Goal: Entertainment & Leisure: Consume media (video, audio)

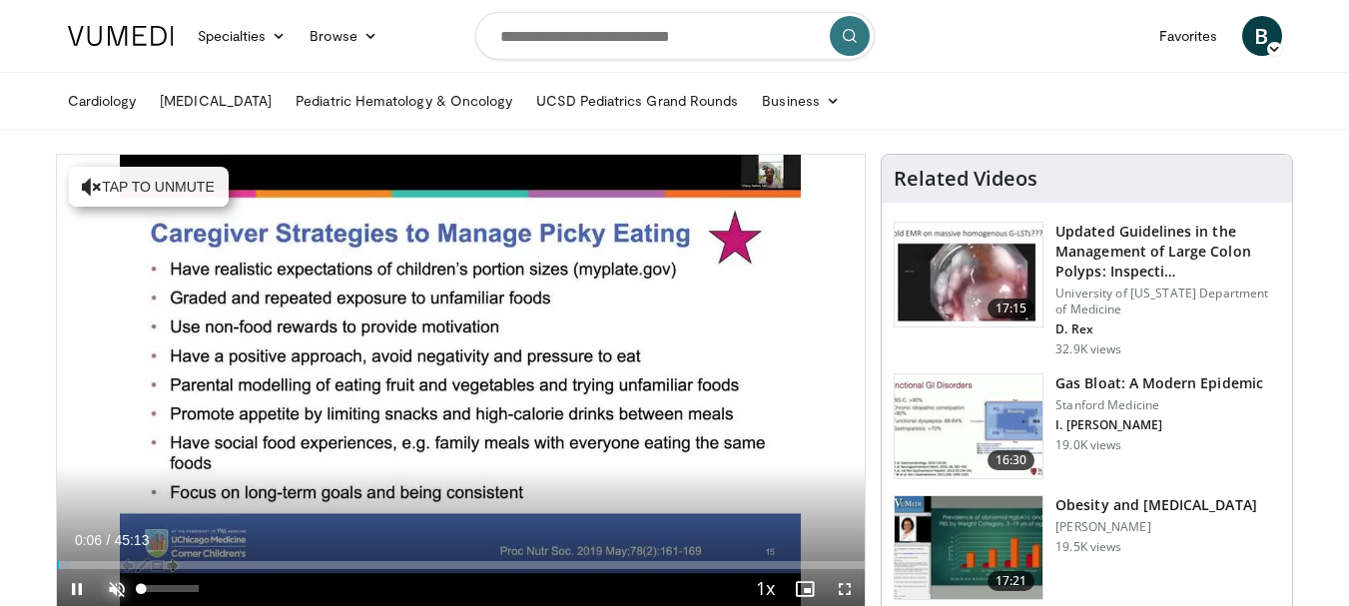
click at [112, 589] on span "Video Player" at bounding box center [117, 589] width 40 height 40
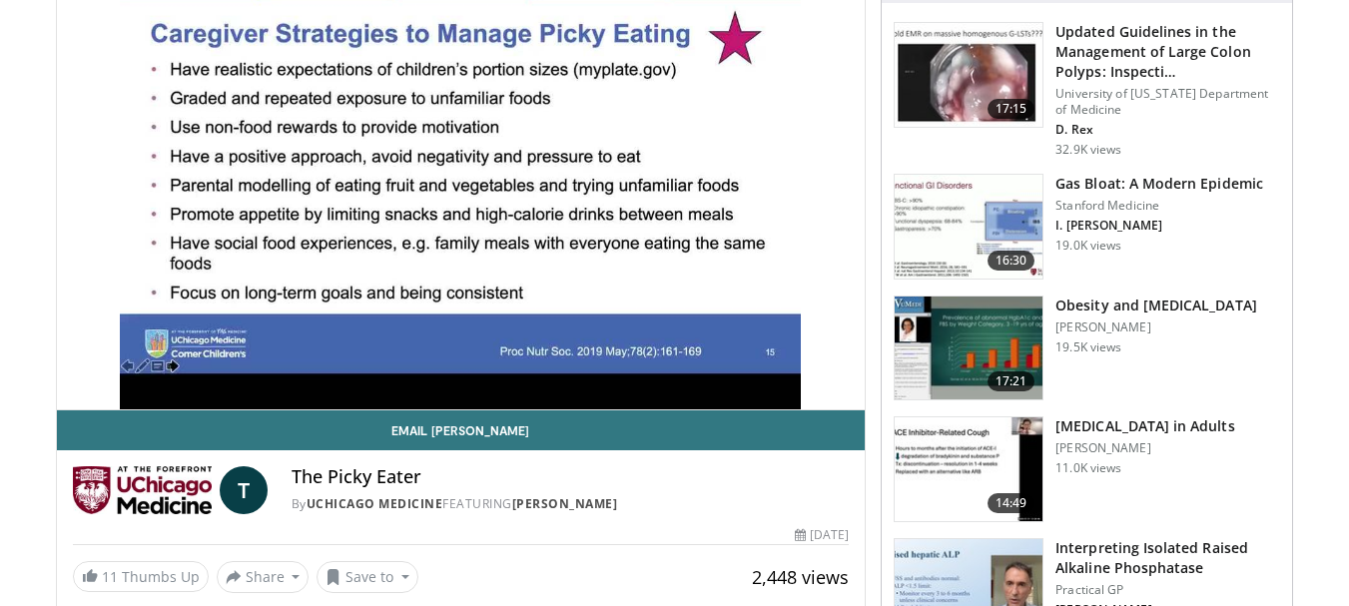
scroll to position [185, 0]
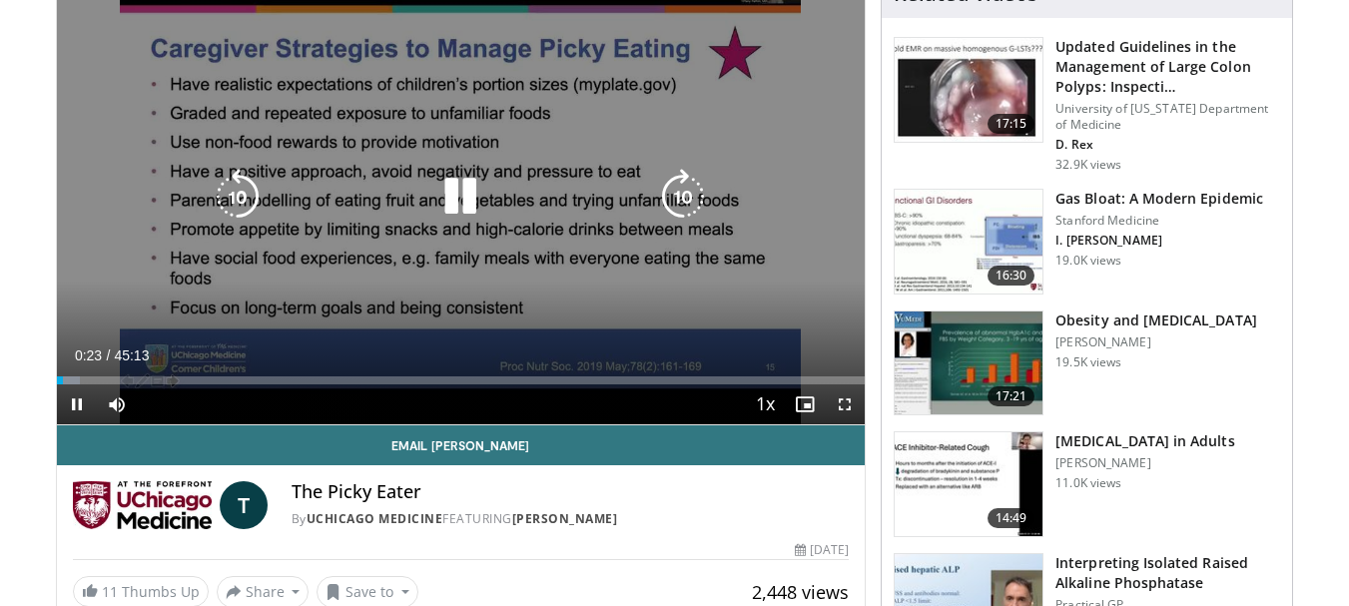
click at [680, 189] on icon "Video Player" at bounding box center [683, 197] width 56 height 56
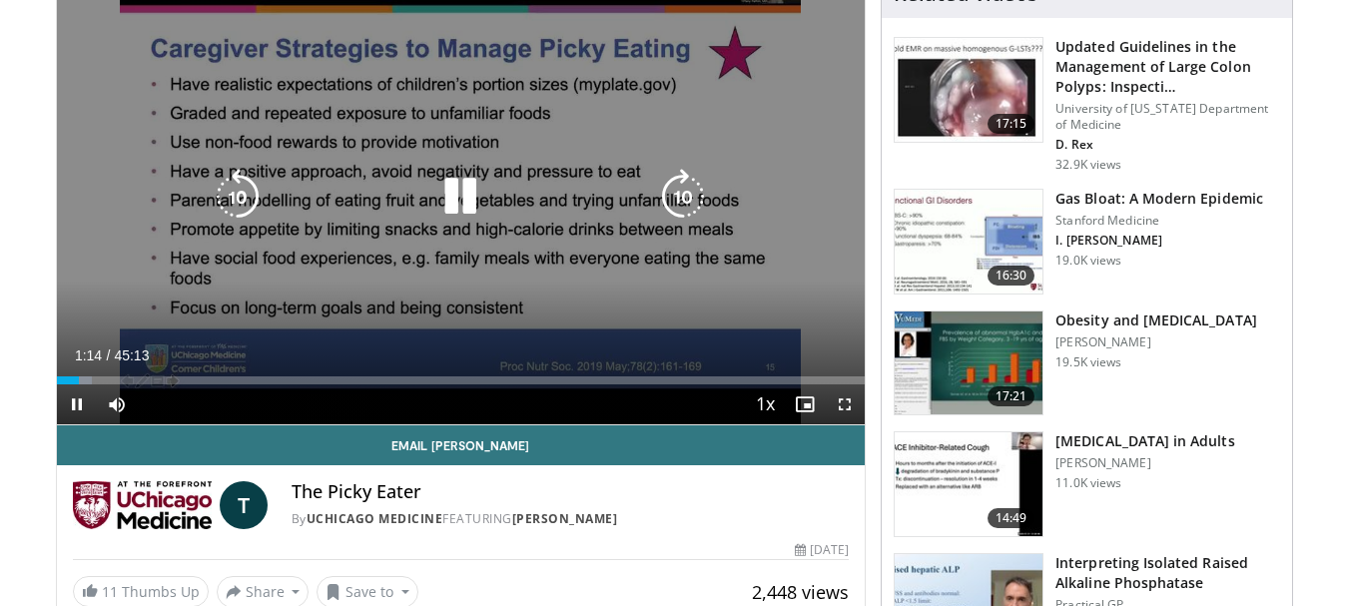
click at [680, 189] on icon "Video Player" at bounding box center [683, 197] width 56 height 56
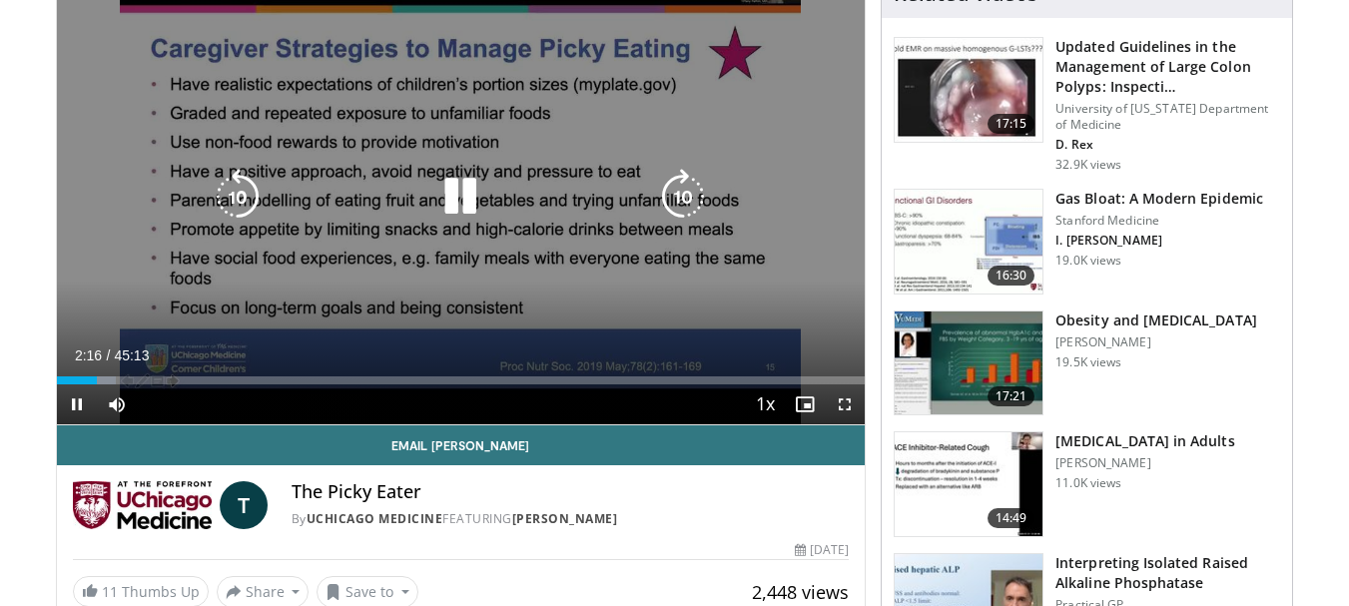
click at [691, 178] on icon "Video Player" at bounding box center [683, 197] width 56 height 56
click at [685, 182] on icon "Video Player" at bounding box center [683, 197] width 56 height 56
click at [691, 196] on icon "Video Player" at bounding box center [683, 197] width 56 height 56
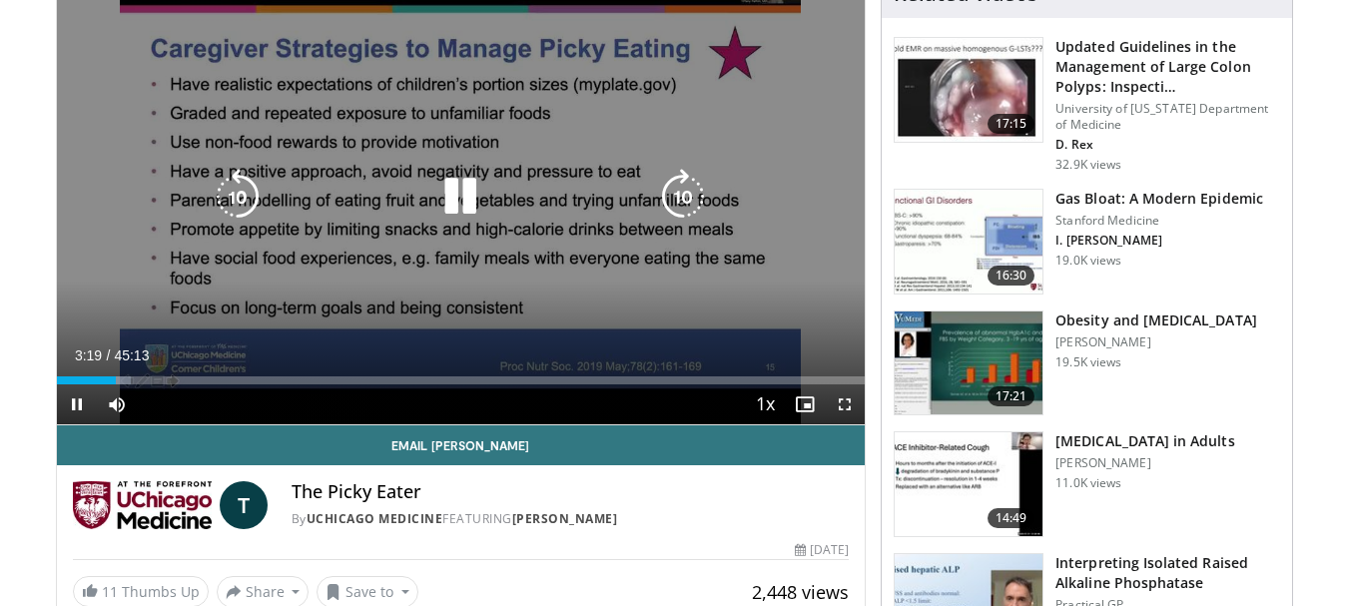
click at [691, 196] on icon "Video Player" at bounding box center [683, 197] width 56 height 56
click at [684, 188] on icon "Video Player" at bounding box center [683, 197] width 56 height 56
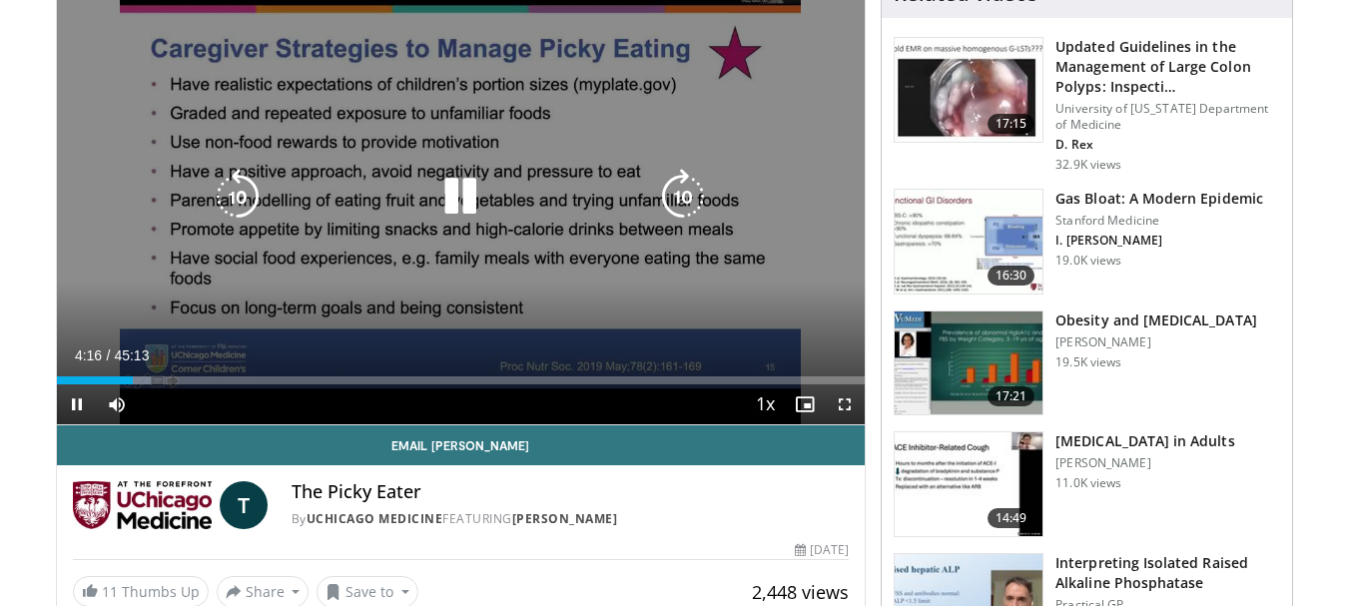
click at [684, 188] on icon "Video Player" at bounding box center [683, 197] width 56 height 56
click at [692, 178] on icon "Video Player" at bounding box center [683, 197] width 56 height 56
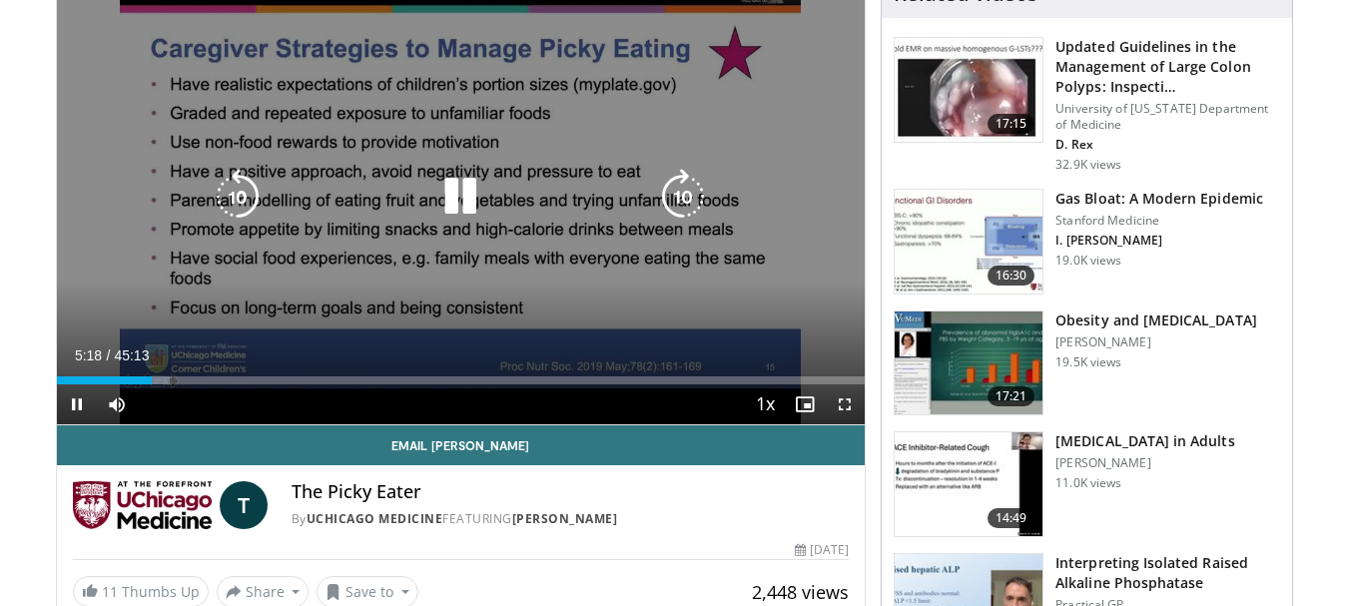
click at [692, 178] on icon "Video Player" at bounding box center [683, 197] width 56 height 56
click at [689, 176] on icon "Video Player" at bounding box center [683, 197] width 56 height 56
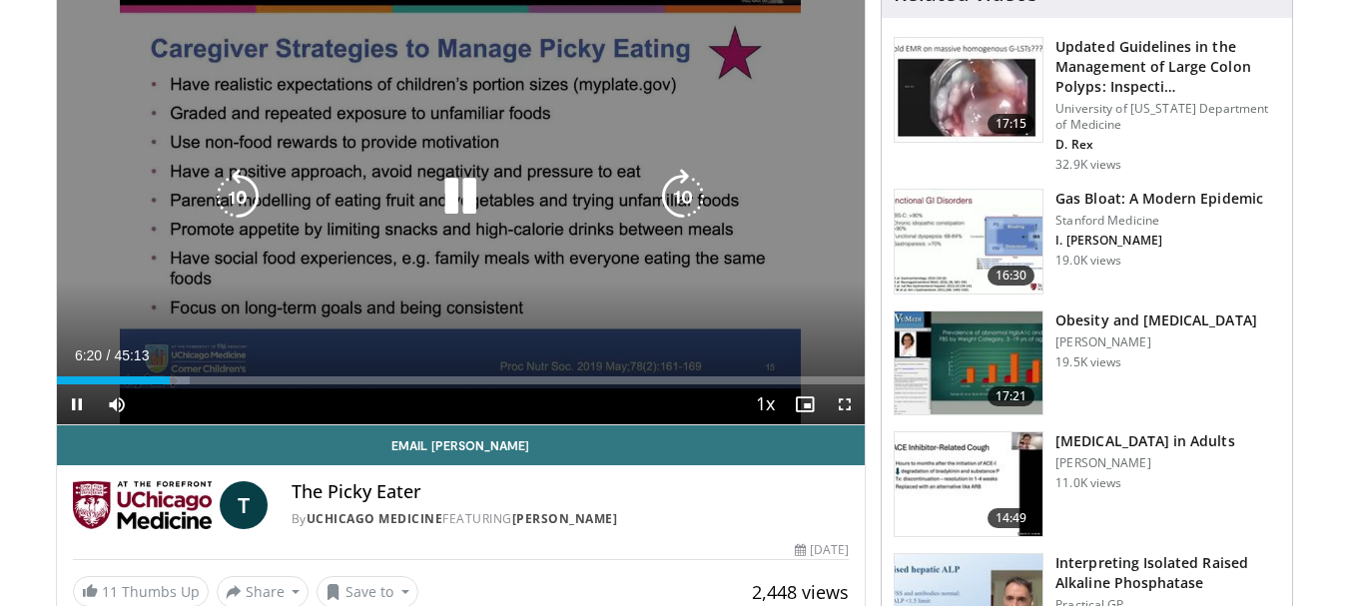
click at [692, 182] on icon "Video Player" at bounding box center [683, 197] width 56 height 56
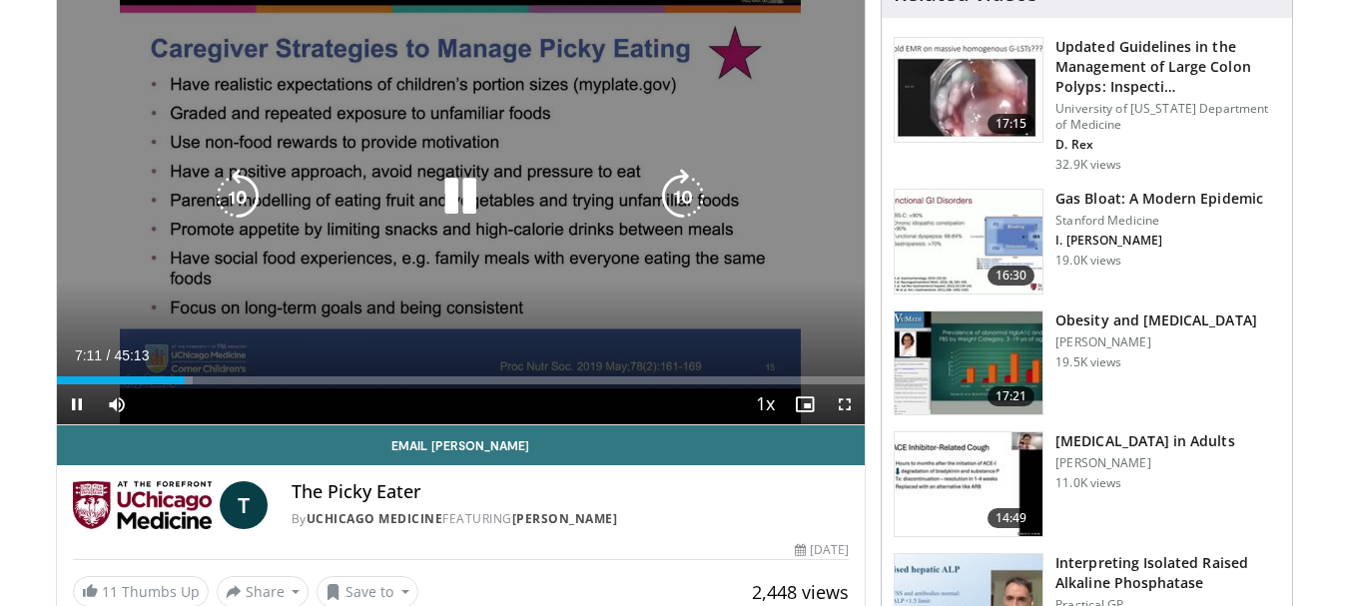
click at [692, 182] on icon "Video Player" at bounding box center [683, 197] width 56 height 56
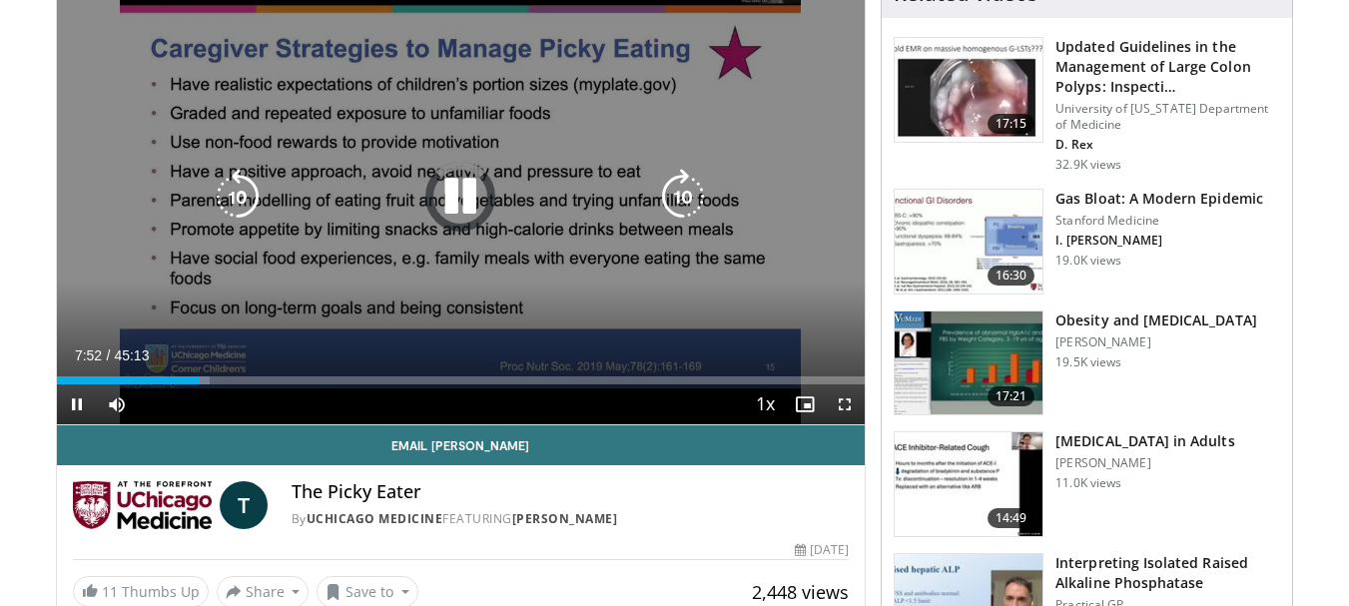
click at [692, 182] on icon "Video Player" at bounding box center [683, 197] width 56 height 56
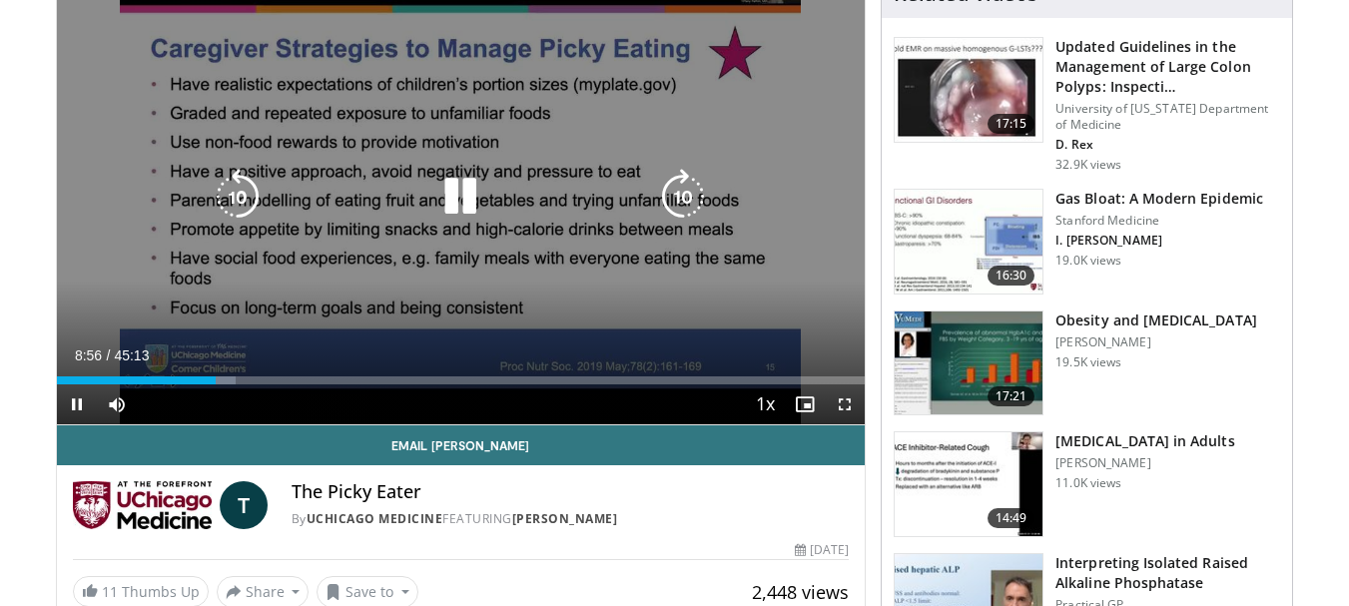
click at [692, 182] on icon "Video Player" at bounding box center [683, 197] width 56 height 56
click at [681, 192] on icon "Video Player" at bounding box center [683, 197] width 56 height 56
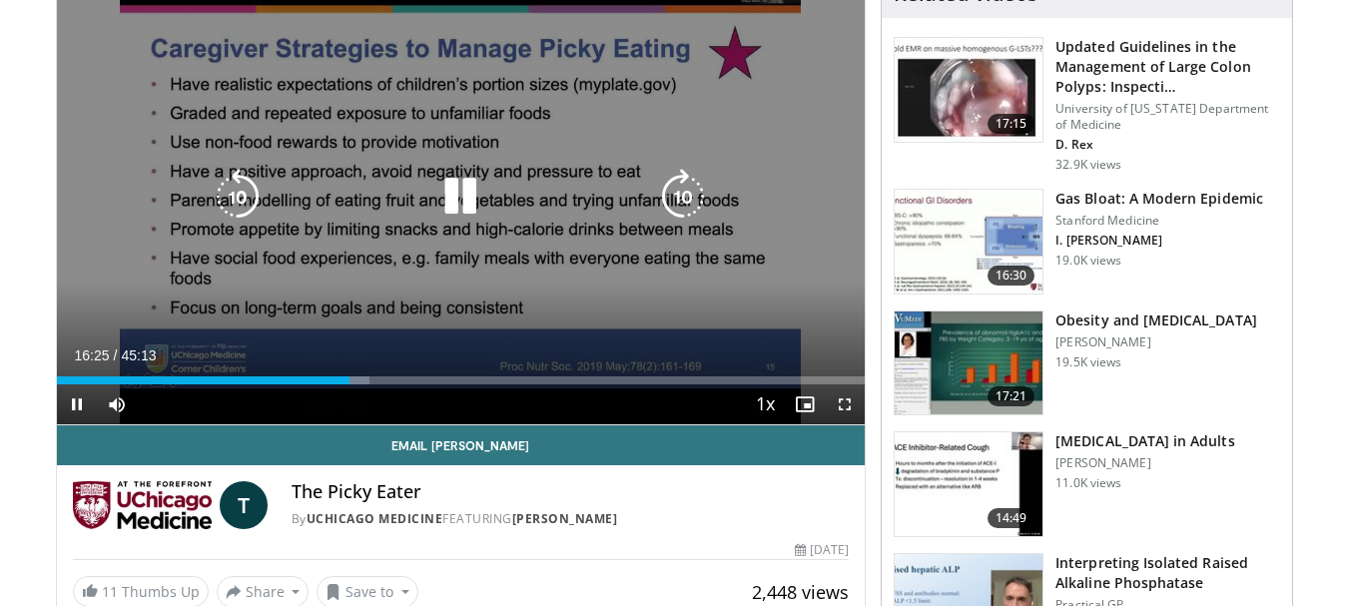
click at [681, 192] on icon "Video Player" at bounding box center [683, 197] width 56 height 56
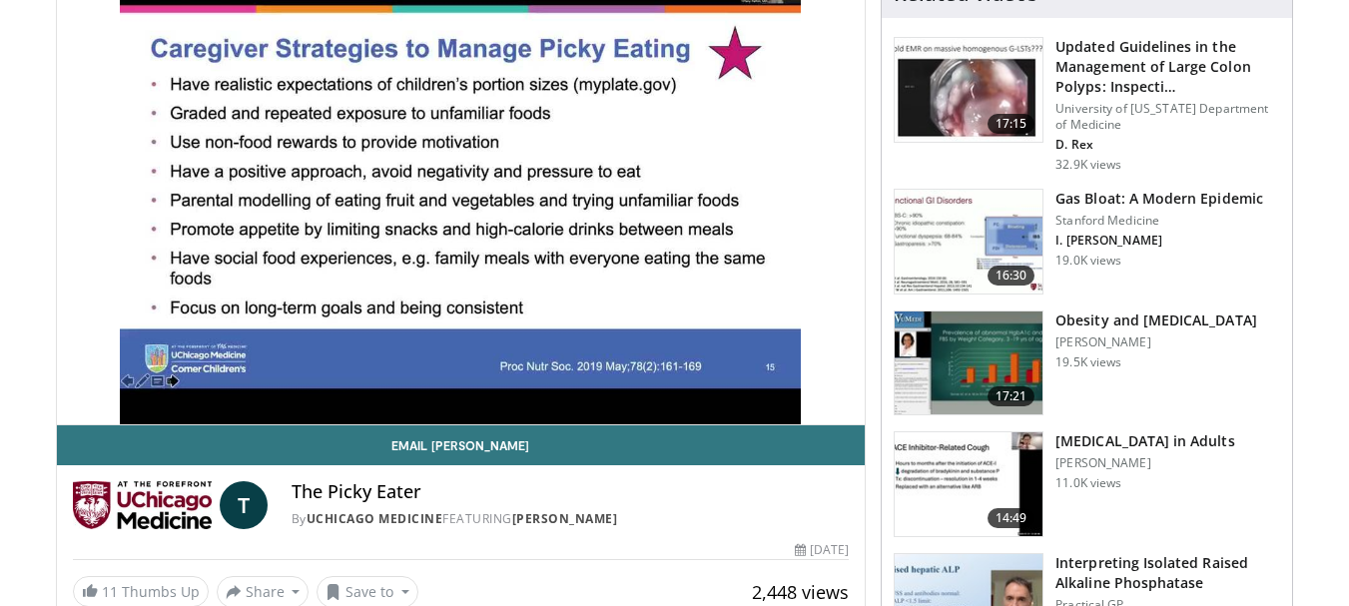
click at [681, 192] on div "20 seconds Tap to unmute" at bounding box center [461, 197] width 809 height 454
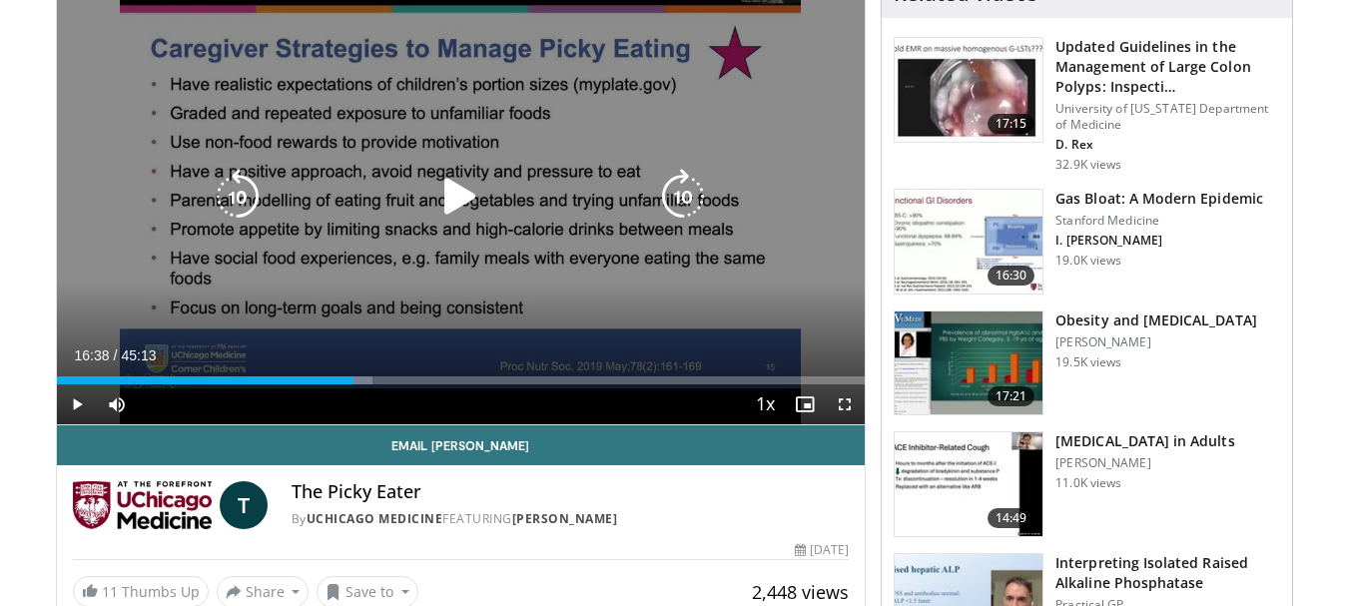
click at [676, 188] on icon "Video Player" at bounding box center [683, 197] width 56 height 56
click at [451, 201] on icon "Video Player" at bounding box center [460, 197] width 56 height 56
click at [686, 190] on icon "Video Player" at bounding box center [683, 197] width 56 height 56
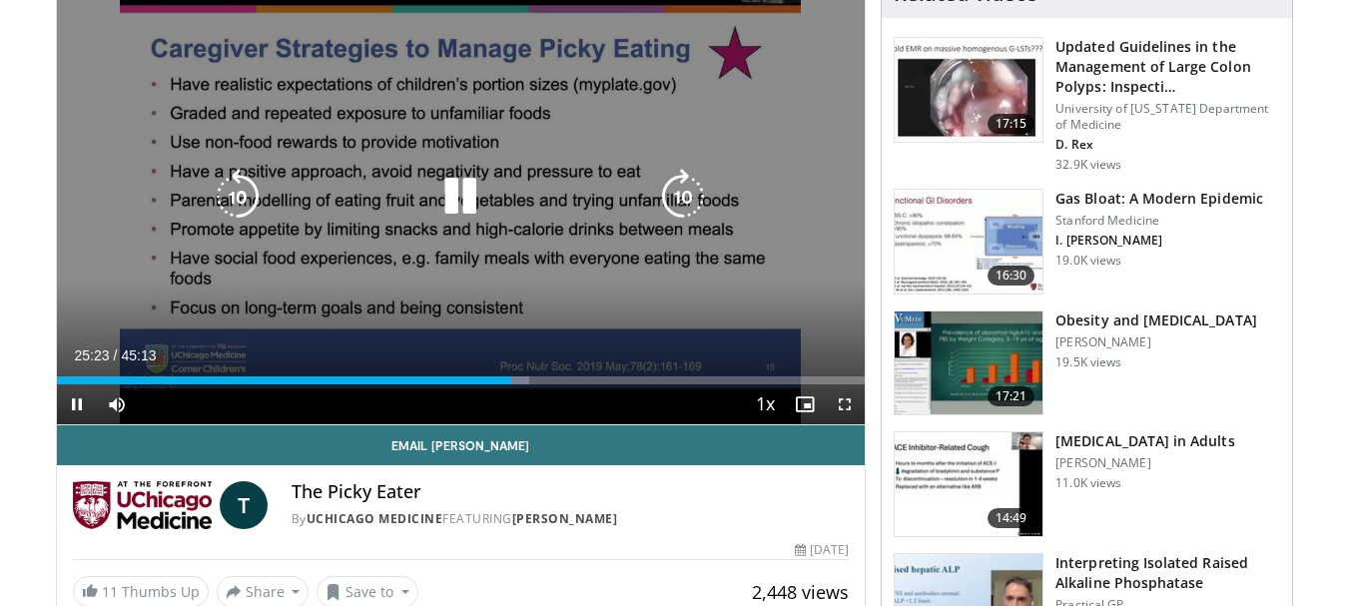
click at [686, 190] on icon "Video Player" at bounding box center [683, 197] width 56 height 56
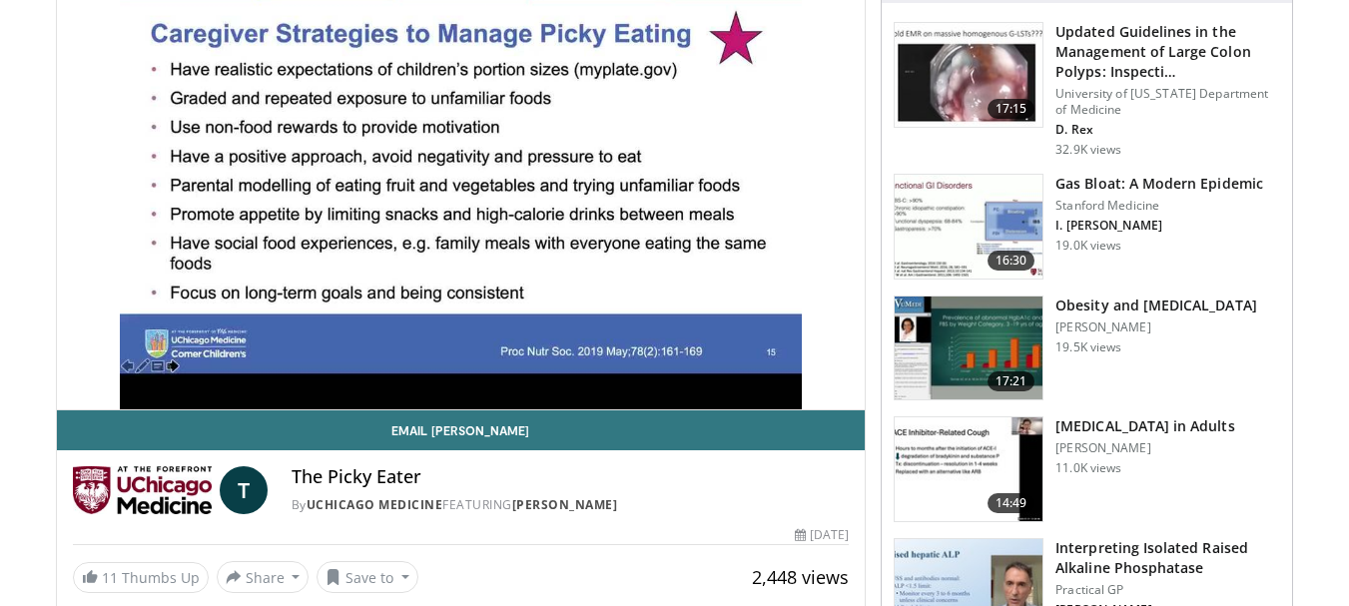
scroll to position [195, 0]
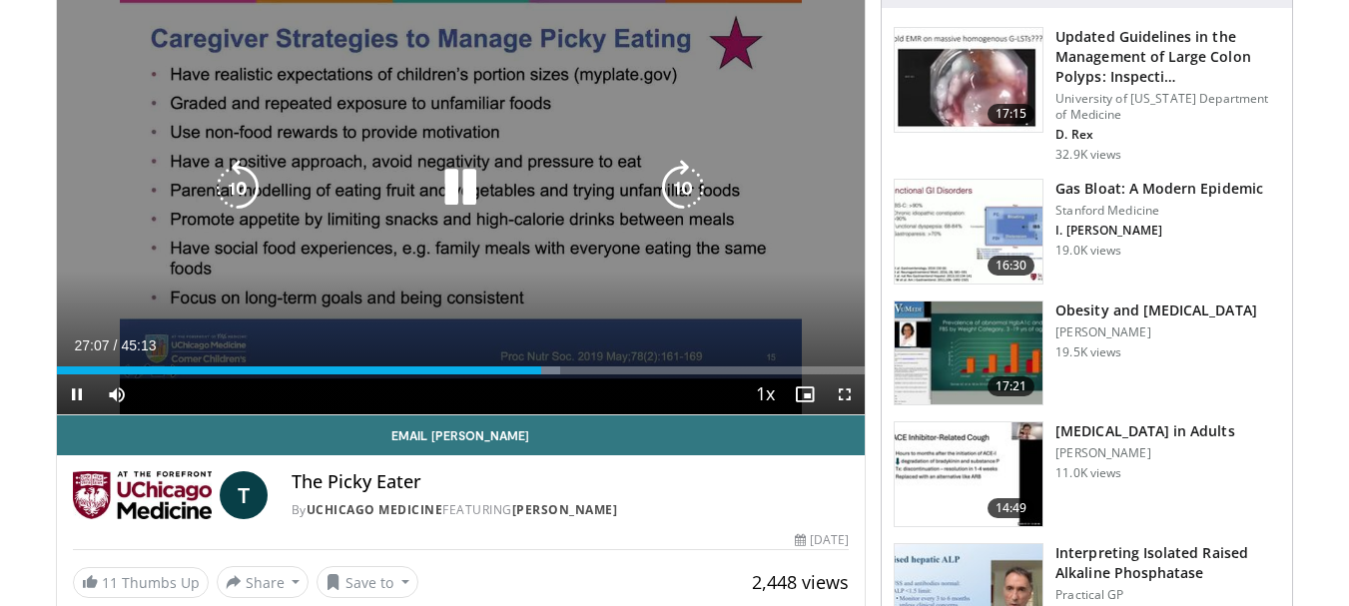
click at [682, 180] on icon "Video Player" at bounding box center [683, 188] width 56 height 56
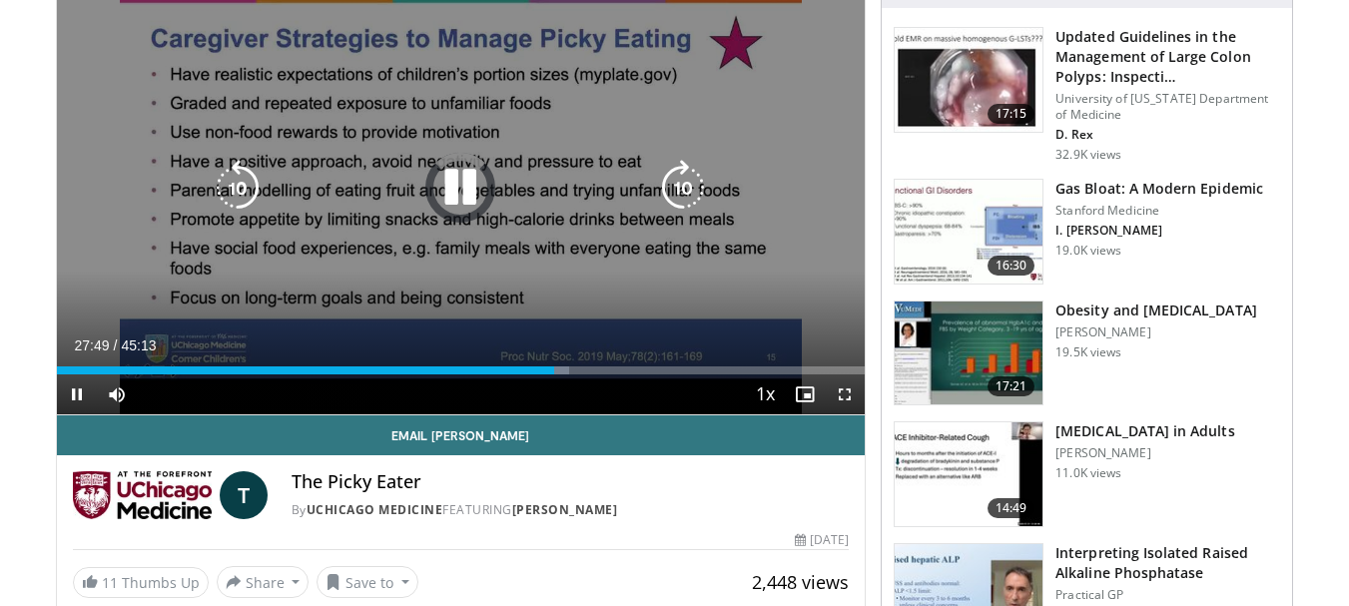
click at [682, 180] on icon "Video Player" at bounding box center [683, 188] width 56 height 56
click at [687, 173] on icon "Video Player" at bounding box center [683, 188] width 56 height 56
click at [697, 184] on icon "Video Player" at bounding box center [683, 188] width 56 height 56
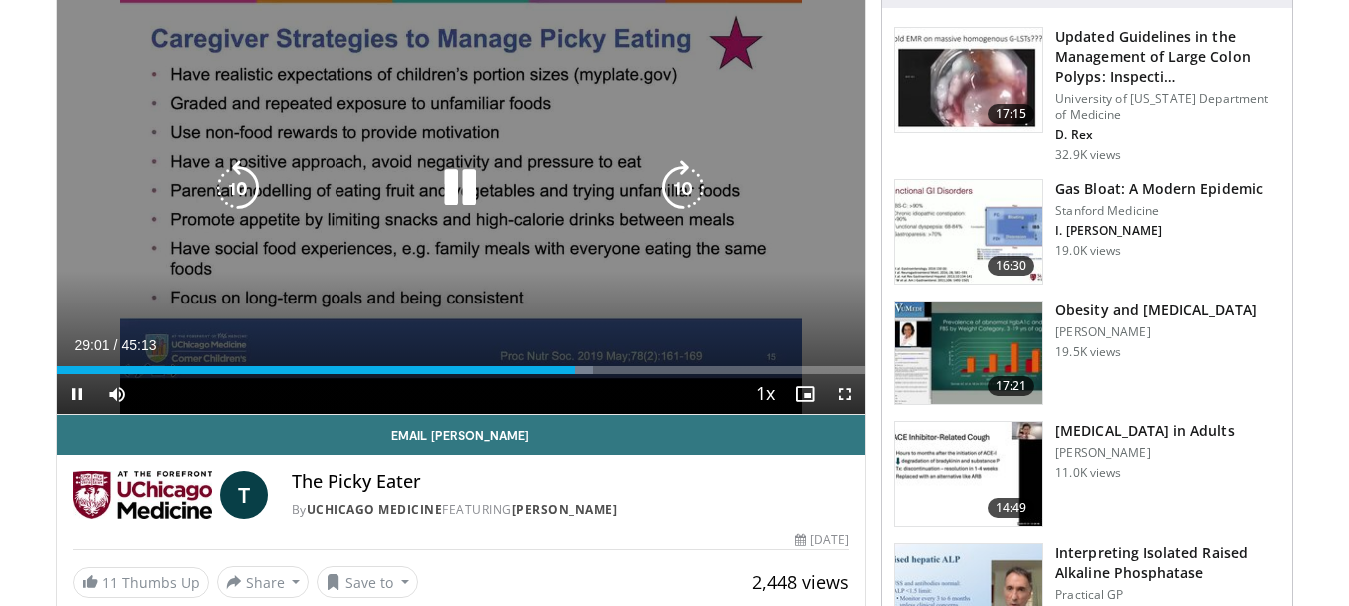
click at [697, 184] on icon "Video Player" at bounding box center [683, 188] width 56 height 56
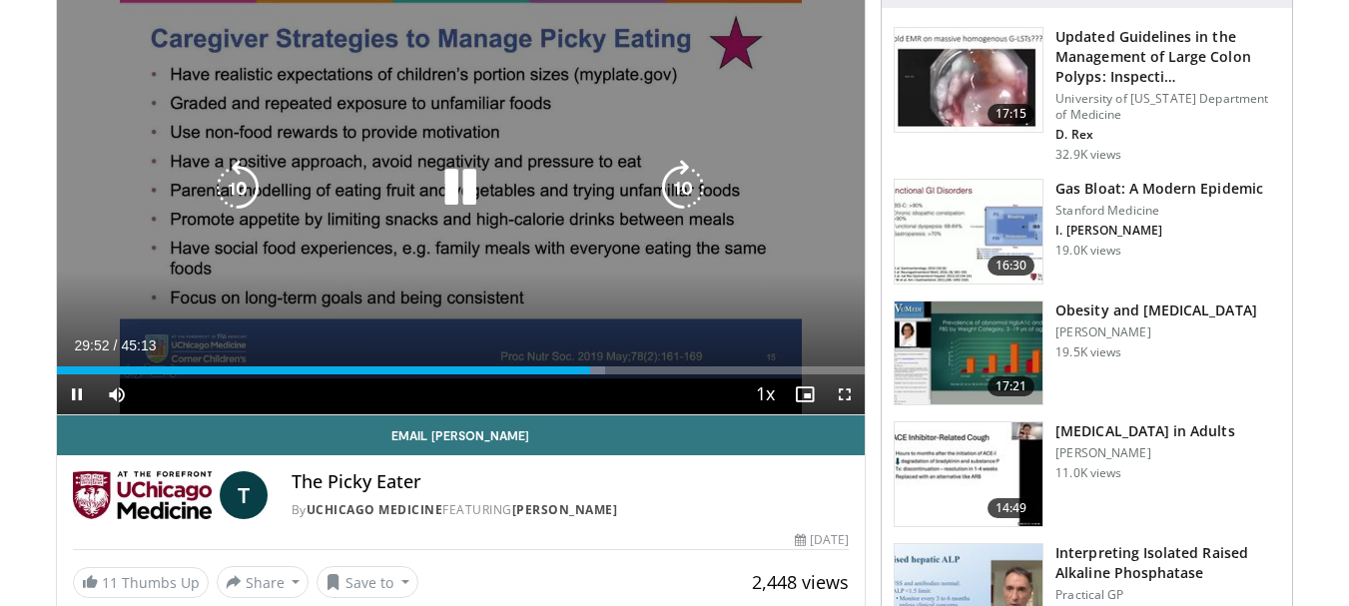
click at [697, 184] on icon "Video Player" at bounding box center [683, 188] width 56 height 56
click at [689, 189] on icon "Video Player" at bounding box center [683, 188] width 56 height 56
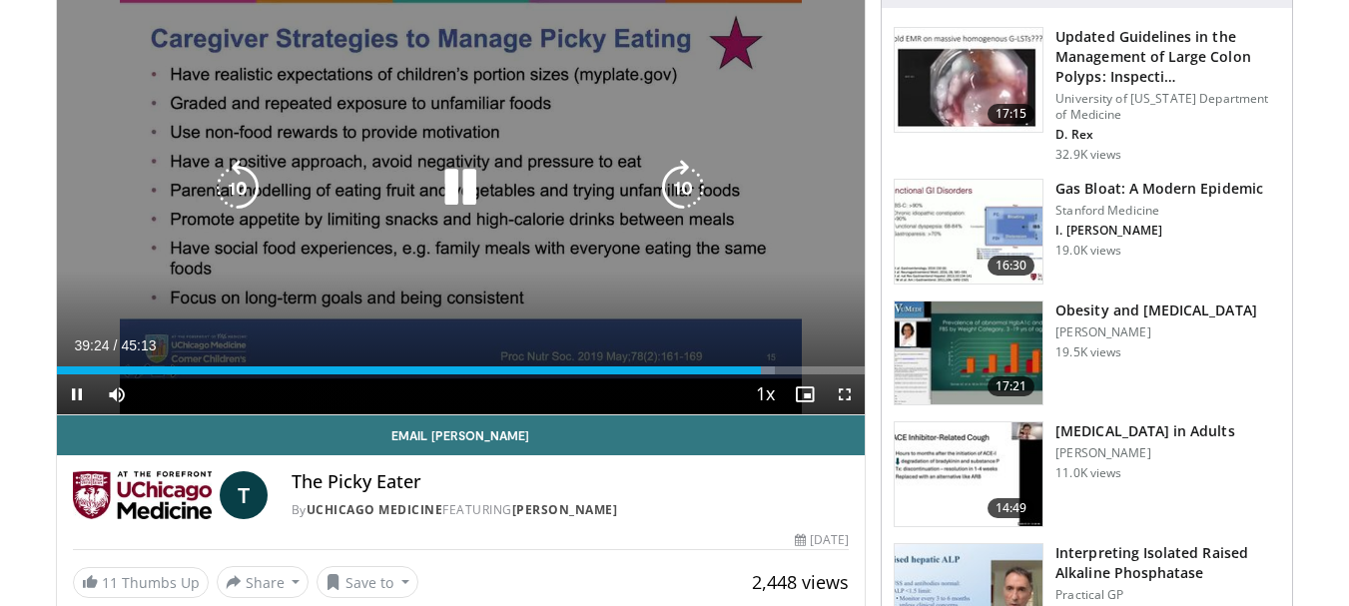
click at [689, 189] on icon "Video Player" at bounding box center [683, 188] width 56 height 56
click at [678, 179] on icon "Video Player" at bounding box center [683, 188] width 56 height 56
click at [683, 179] on icon "Video Player" at bounding box center [683, 188] width 56 height 56
click at [691, 179] on icon "Video Player" at bounding box center [683, 188] width 56 height 56
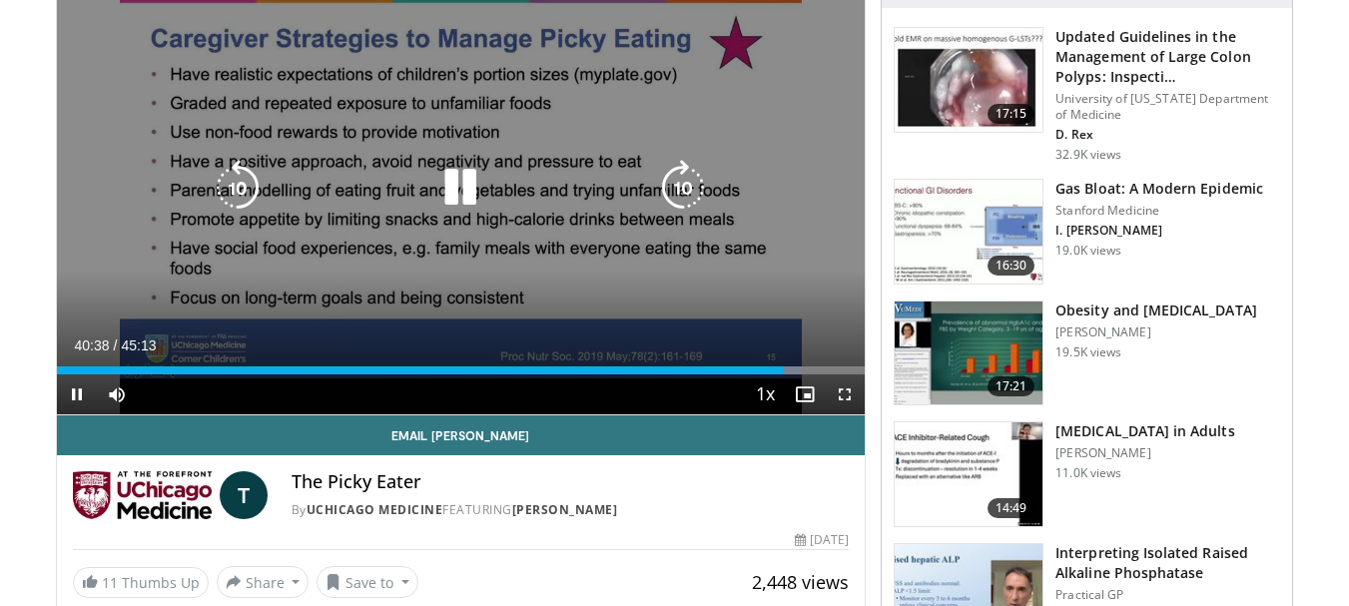
scroll to position [189, 0]
